Goal: Find specific page/section: Find specific page/section

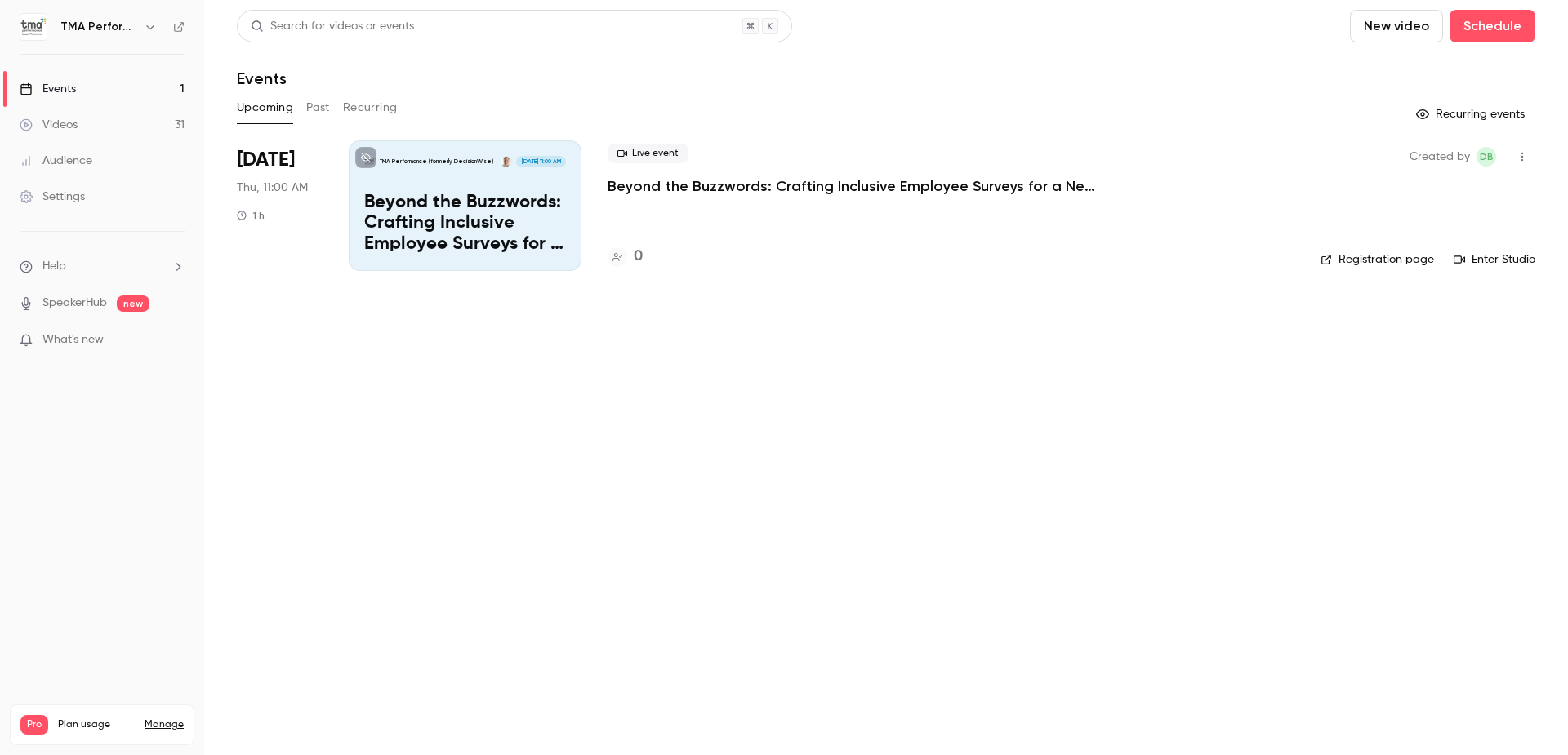
click at [658, 189] on p "Beyond the Buzzwords: Crafting Inclusive Employee Surveys for a New Political E…" at bounding box center [852, 186] width 490 height 20
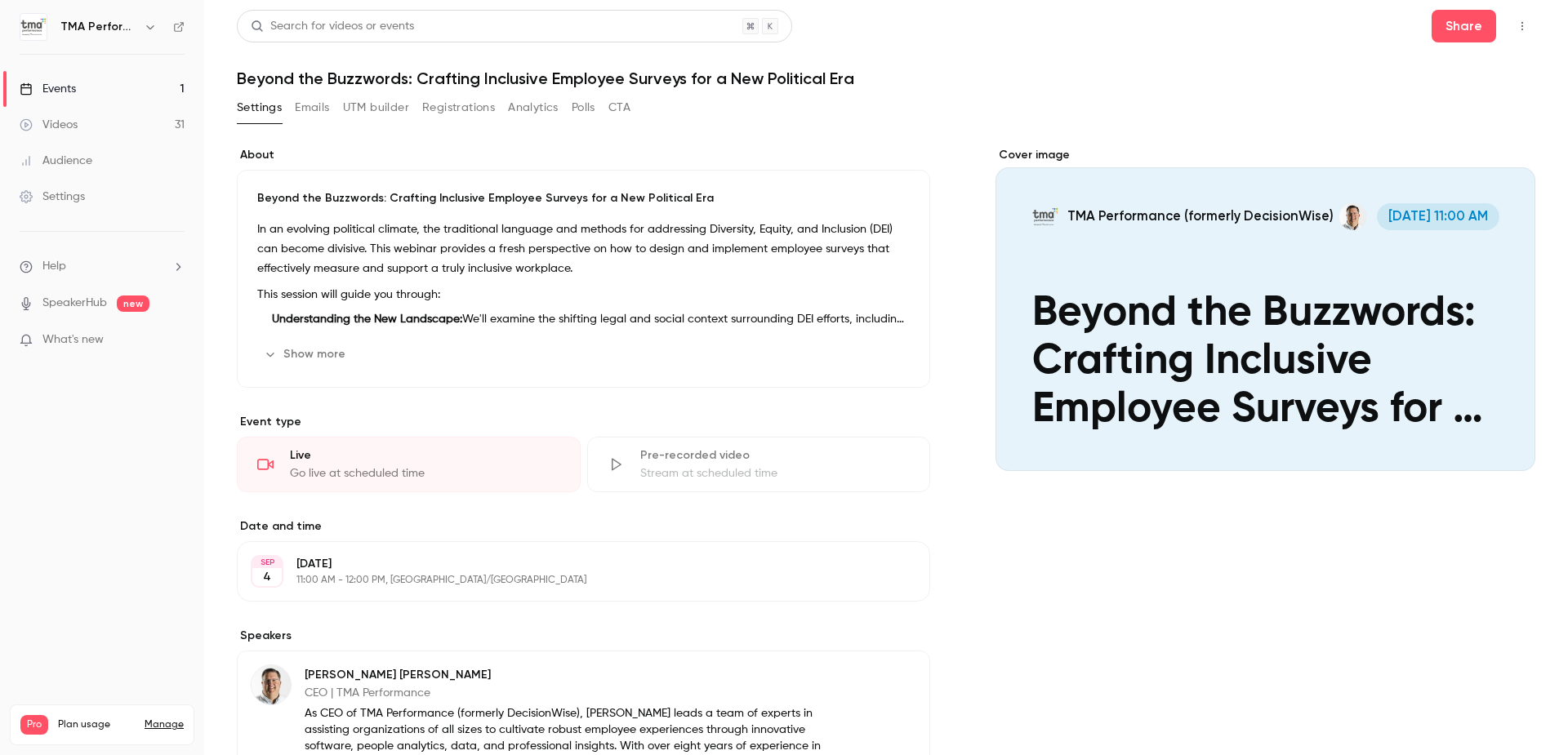
click at [1497, 435] on icon "Cover image" at bounding box center [1506, 442] width 18 height 13
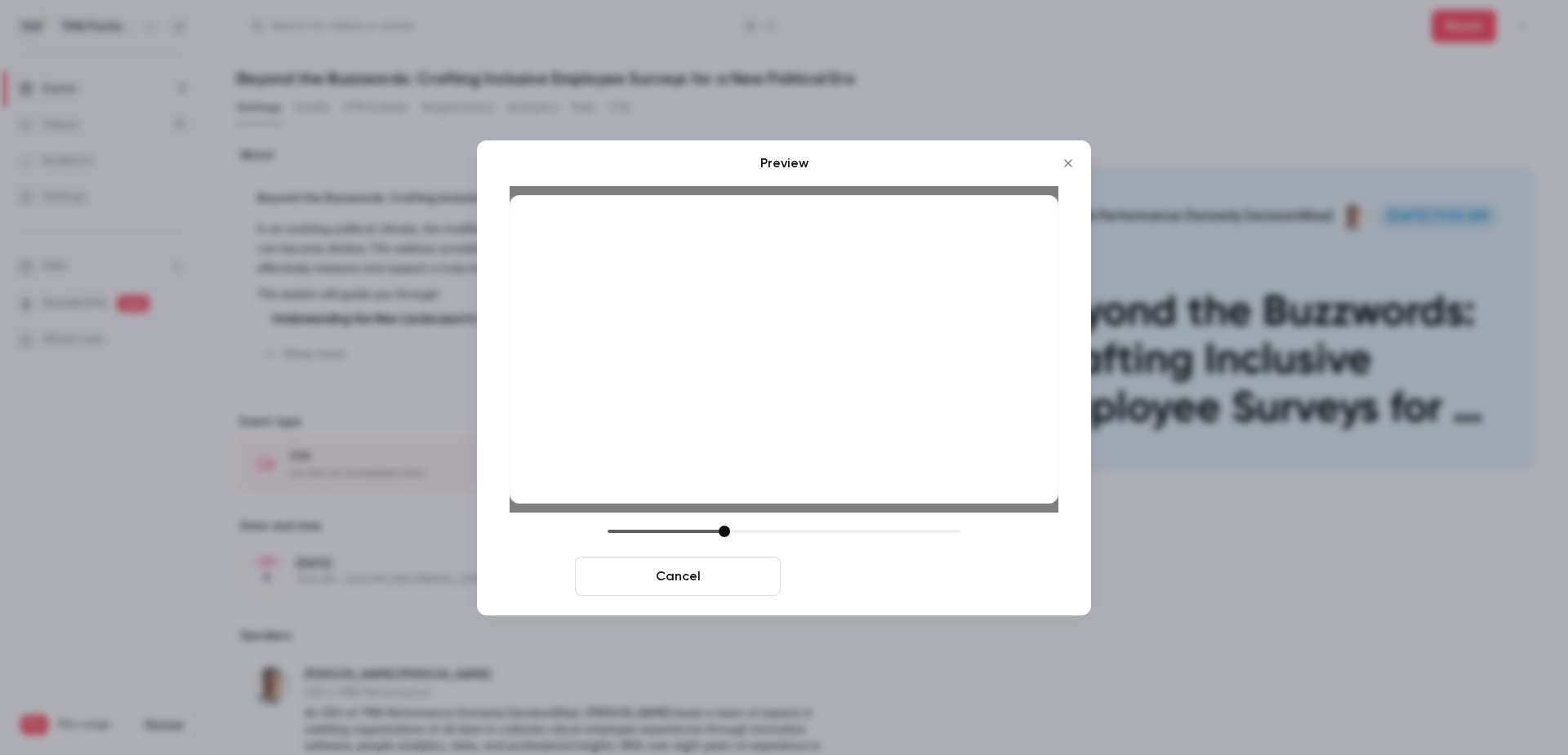
click at [869, 575] on button "Save cover" at bounding box center [890, 576] width 206 height 39
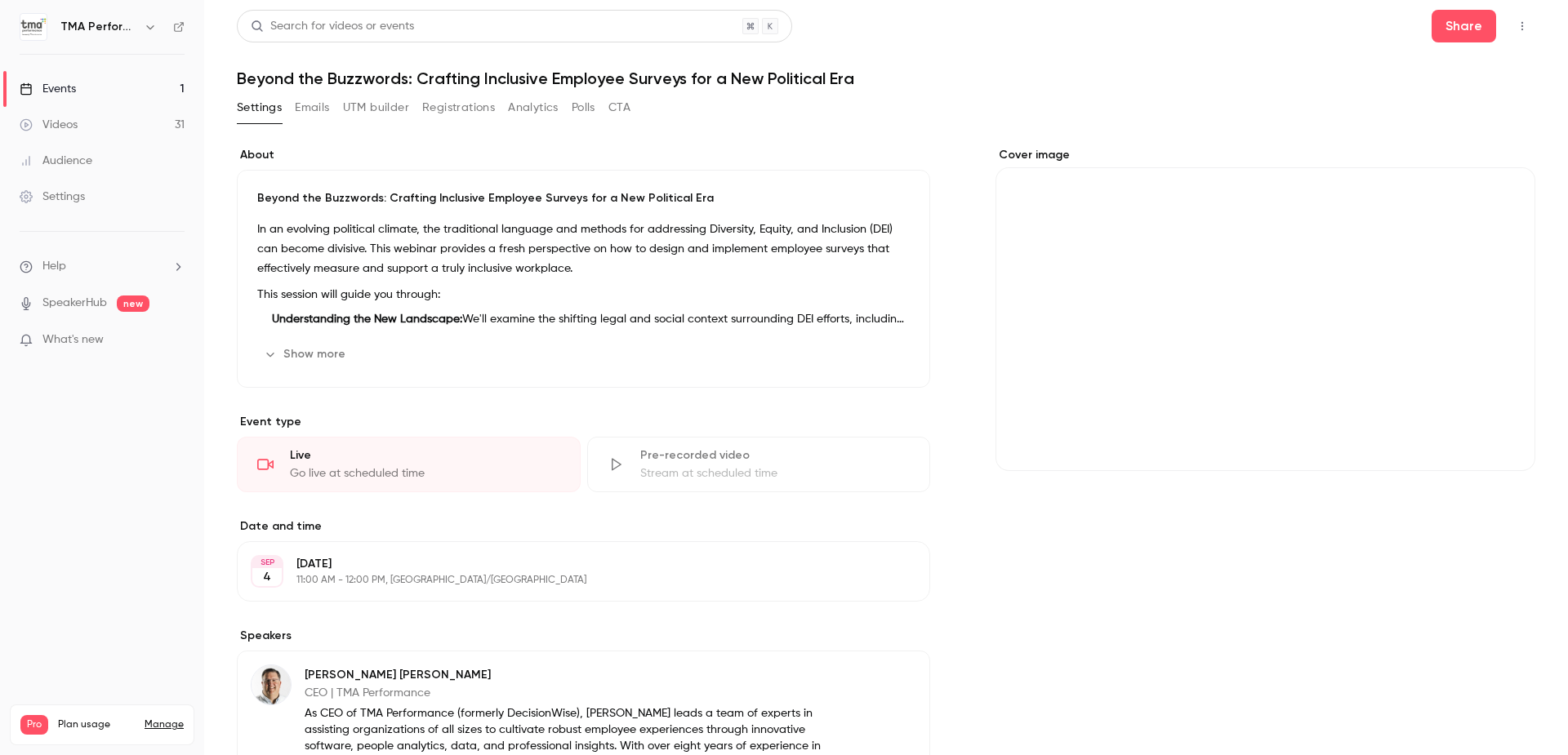
scroll to position [302, 0]
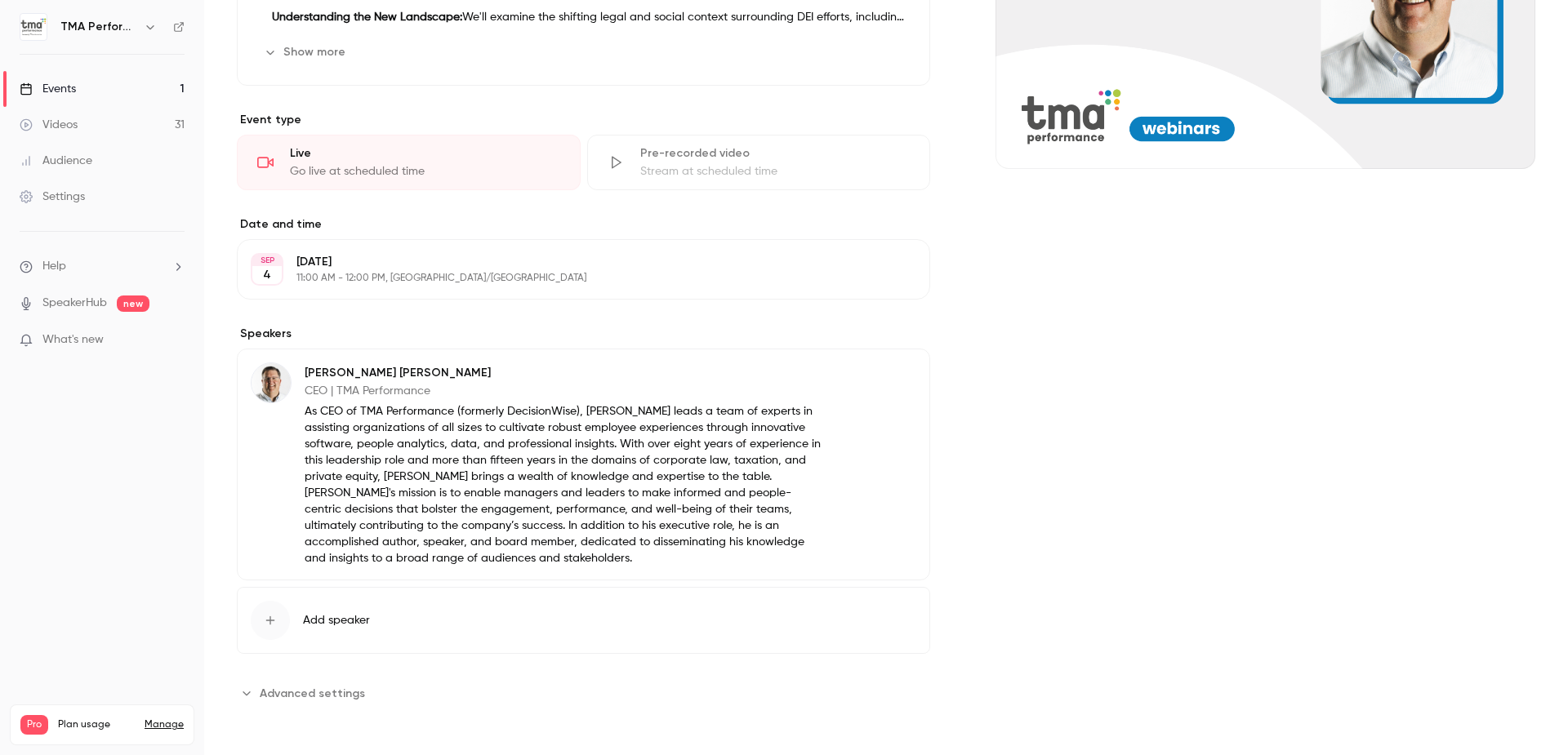
click at [1004, 388] on div "Cover image" at bounding box center [1265, 275] width 539 height 862
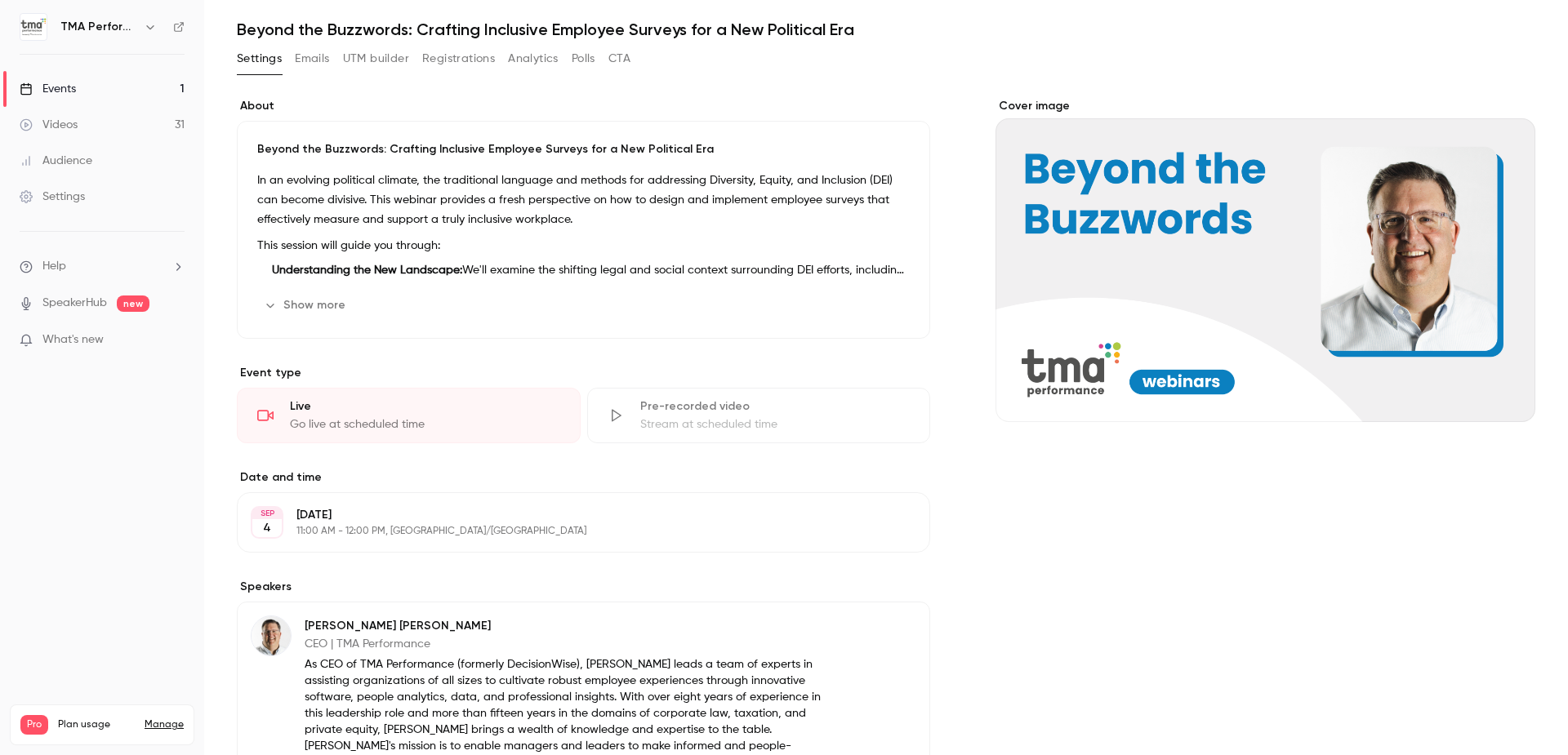
scroll to position [0, 0]
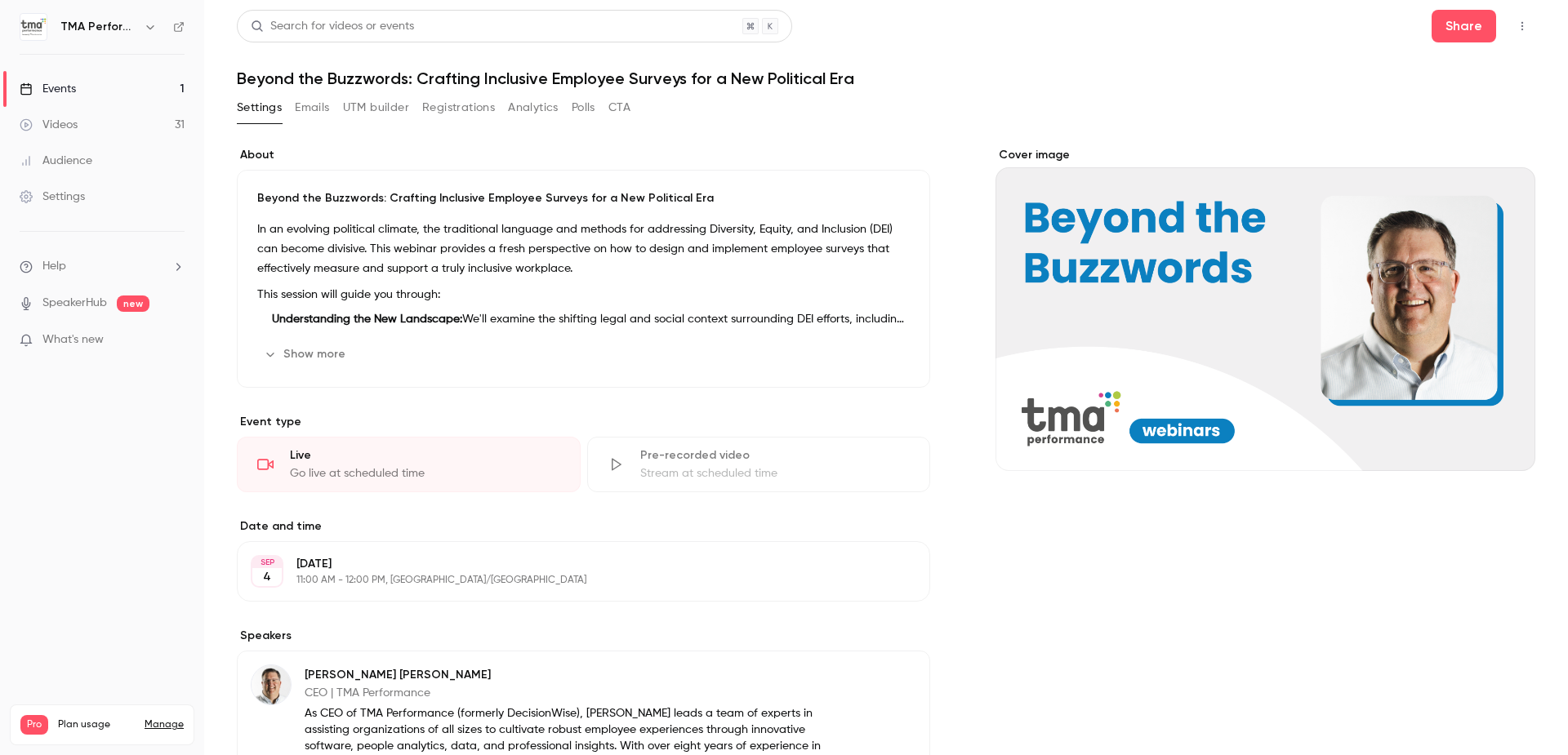
drag, startPoint x: 948, startPoint y: 526, endPoint x: 891, endPoint y: 229, distance: 302.4
click at [1518, 22] on button "button" at bounding box center [1522, 26] width 26 height 26
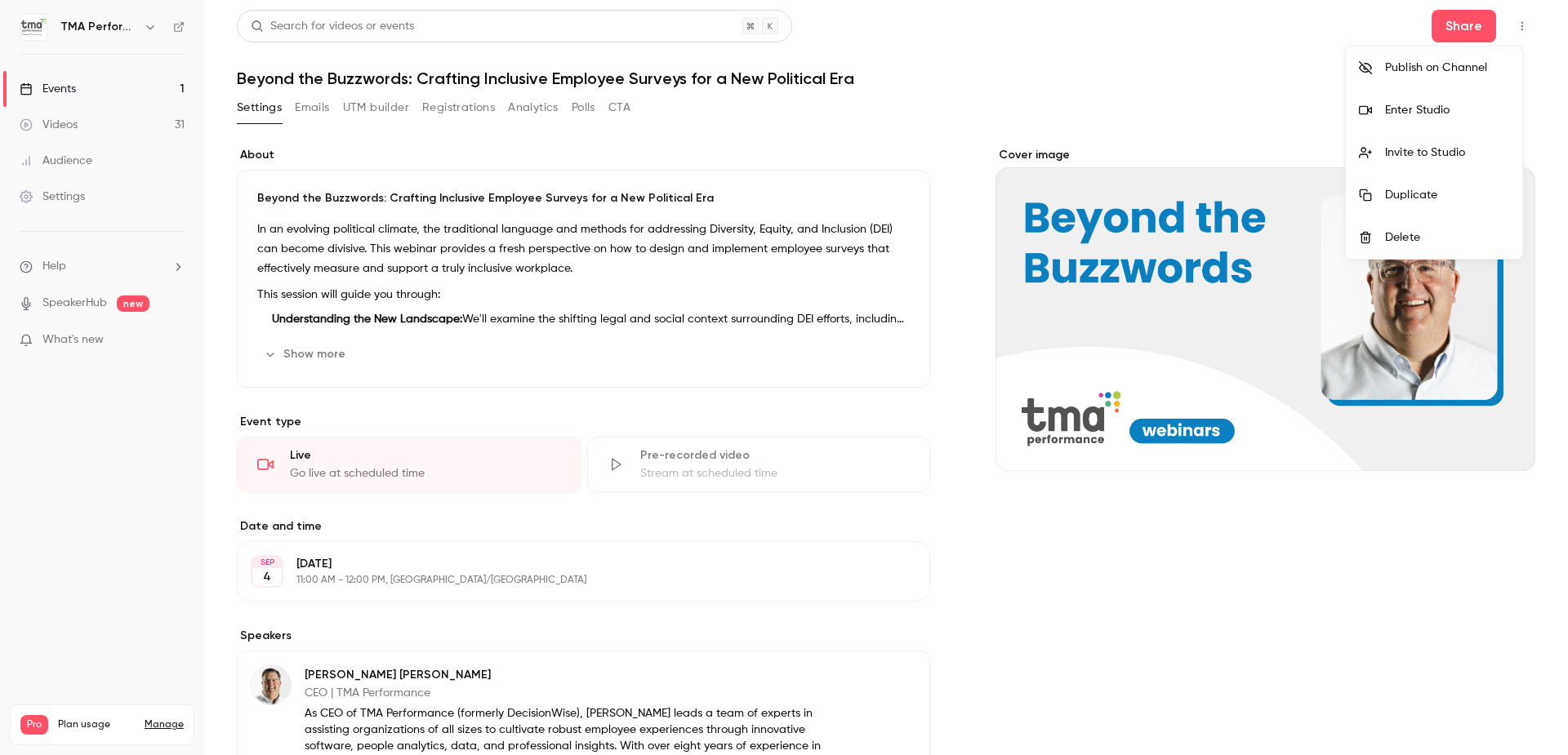
click at [1241, 108] on div at bounding box center [784, 378] width 1568 height 755
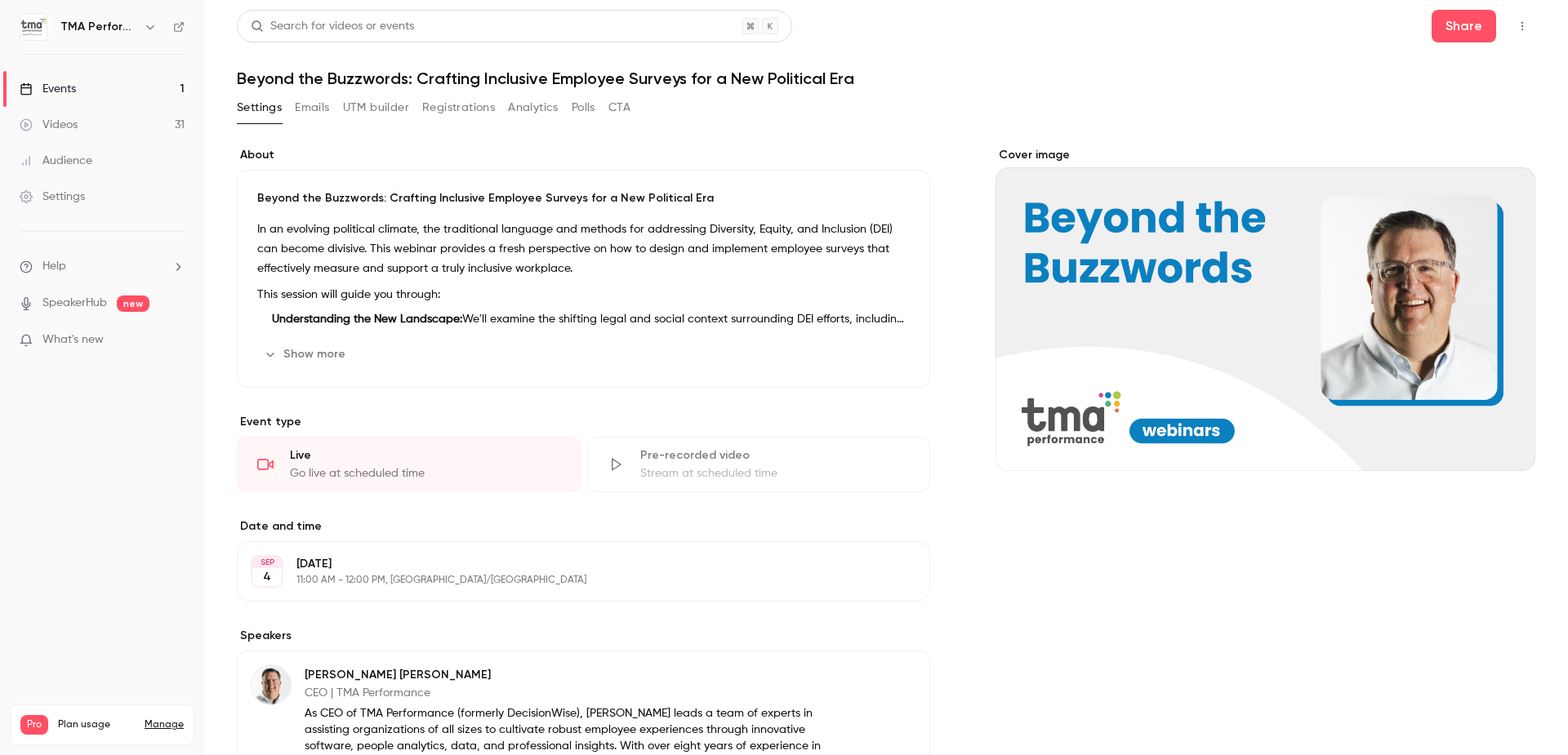
click at [111, 88] on link "Events 1" at bounding box center [102, 88] width 204 height 36
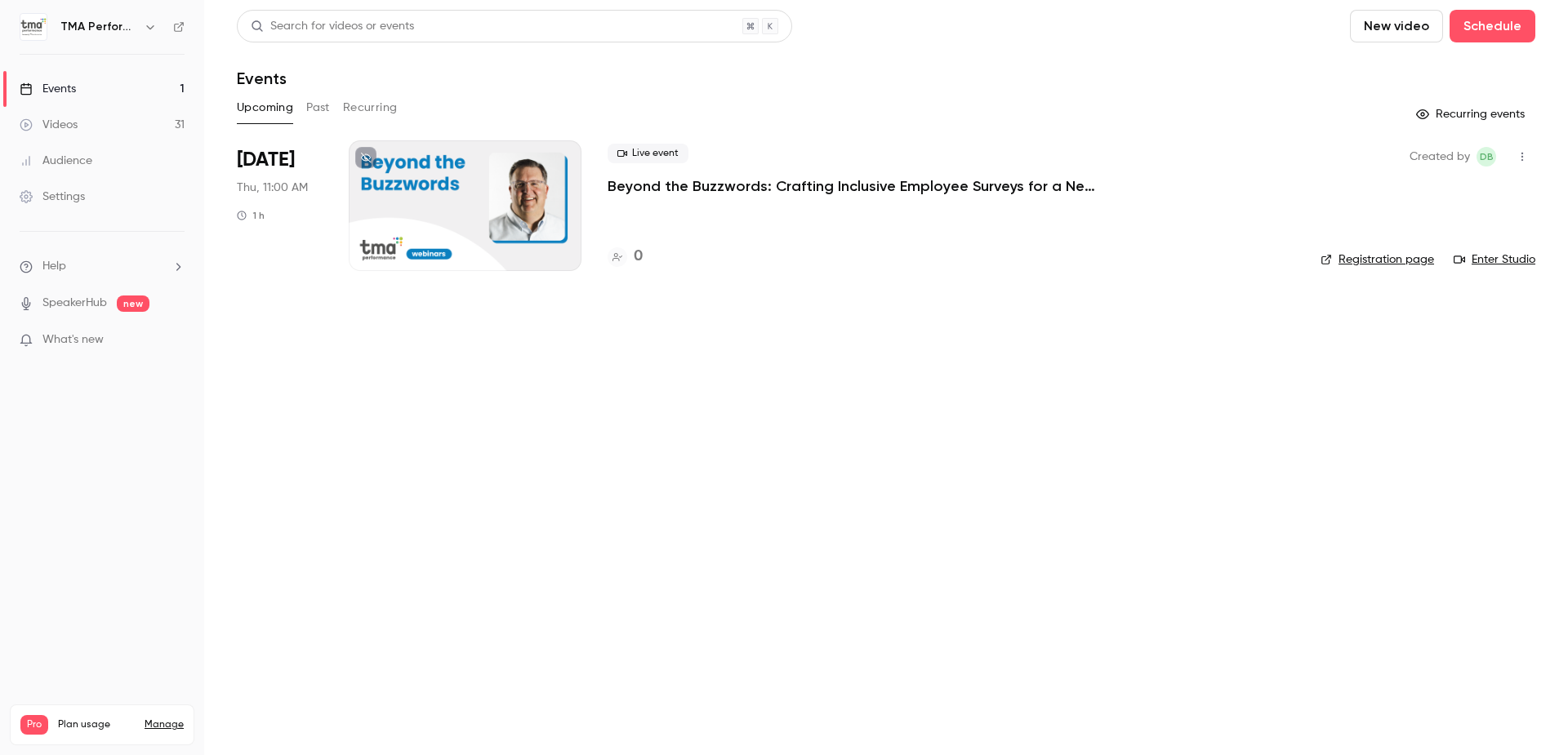
click at [1385, 259] on link "Registration page" at bounding box center [1376, 259] width 113 height 17
